Goal: Transaction & Acquisition: Book appointment/travel/reservation

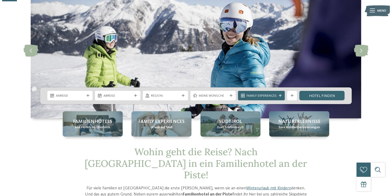
scroll to position [53, 0]
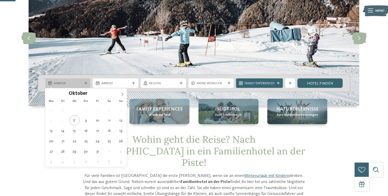
click at [71, 84] on span "Anreise" at bounding box center [68, 83] width 29 height 5
click at [122, 95] on icon at bounding box center [122, 95] width 4 height 4
type div "27.12.2025"
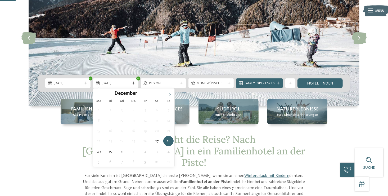
type input "****"
click at [171, 92] on span at bounding box center [169, 92] width 9 height 9
type div "03.01.2026"
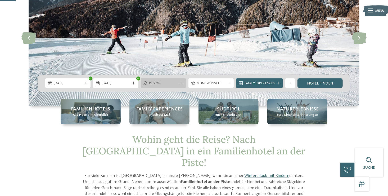
click at [176, 84] on span "Region" at bounding box center [163, 83] width 29 height 5
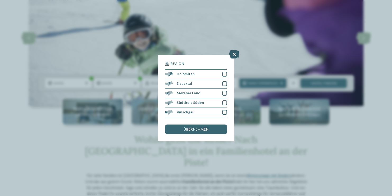
click at [235, 55] on icon at bounding box center [234, 54] width 10 height 8
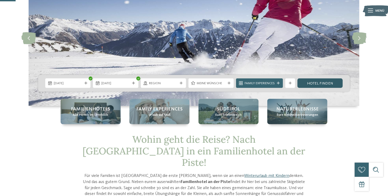
click at [311, 87] on link "Hotel finden" at bounding box center [319, 83] width 45 height 10
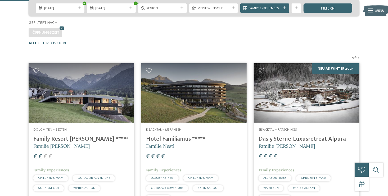
scroll to position [100, 0]
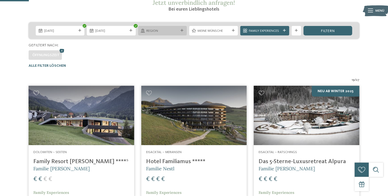
click at [176, 31] on span "Region" at bounding box center [162, 31] width 32 height 5
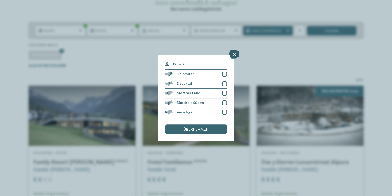
click at [231, 52] on icon at bounding box center [234, 54] width 10 height 8
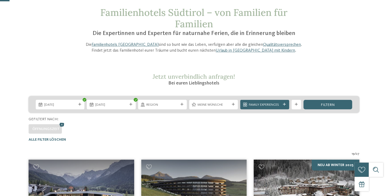
scroll to position [53, 0]
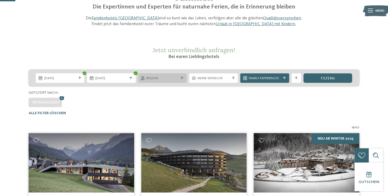
click at [167, 79] on span "Region" at bounding box center [162, 78] width 32 height 5
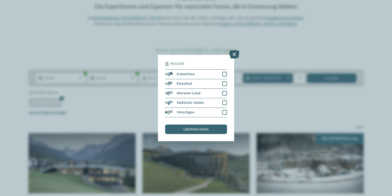
click at [235, 52] on icon at bounding box center [234, 54] width 10 height 8
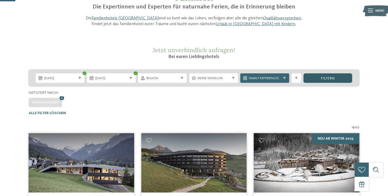
click at [336, 80] on div "filtern" at bounding box center [327, 78] width 49 height 10
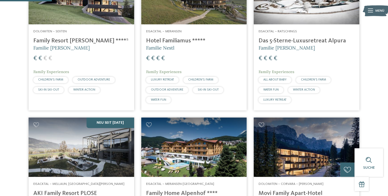
scroll to position [180, 0]
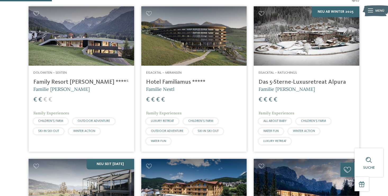
click at [166, 83] on h4 "Hotel Familiamus *****" at bounding box center [194, 82] width 96 height 7
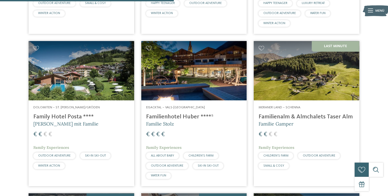
scroll to position [603, 0]
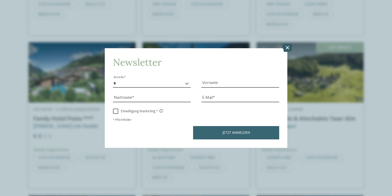
click at [286, 48] on icon at bounding box center [287, 48] width 10 height 8
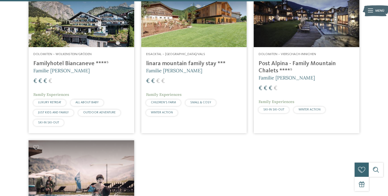
scroll to position [1079, 0]
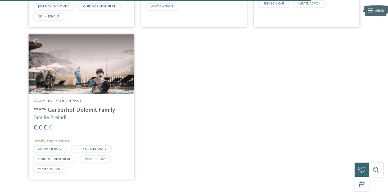
click at [112, 107] on h4 "****ˢ Garberhof Dolomit Family" at bounding box center [81, 110] width 96 height 7
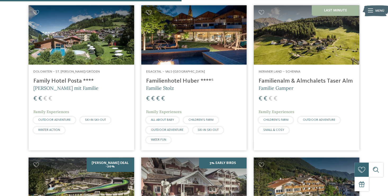
scroll to position [629, 0]
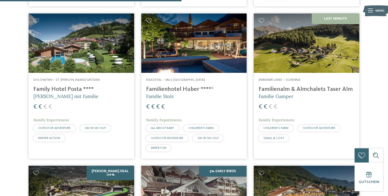
click at [169, 87] on h4 "Familienhotel Huber ****ˢ" at bounding box center [194, 89] width 96 height 7
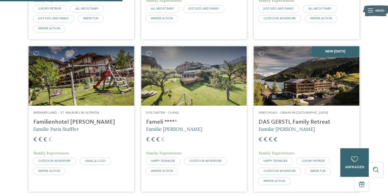
scroll to position [338, 0]
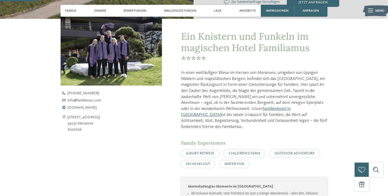
scroll to position [185, 0]
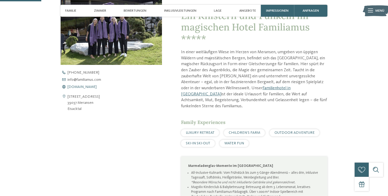
click at [94, 85] on span "www.familiamus.com" at bounding box center [82, 87] width 29 height 4
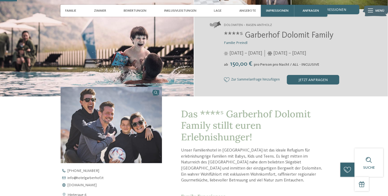
scroll to position [159, 0]
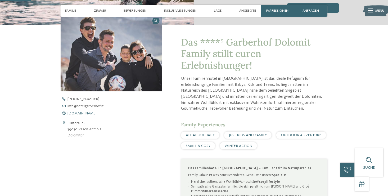
click at [97, 114] on span "www.hotelgarberhof.it" at bounding box center [82, 113] width 29 height 4
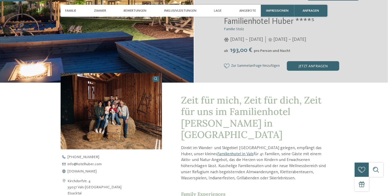
scroll to position [159, 0]
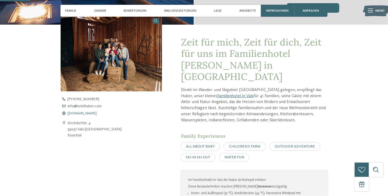
click at [88, 114] on span "[DOMAIN_NAME]" at bounding box center [82, 113] width 29 height 4
